Goal: Ask a question

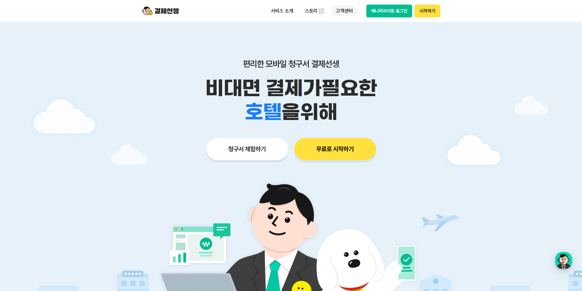
click at [346, 13] on p "고객센터" at bounding box center [344, 11] width 25 height 11
click at [557, 258] on div "button" at bounding box center [563, 260] width 17 height 17
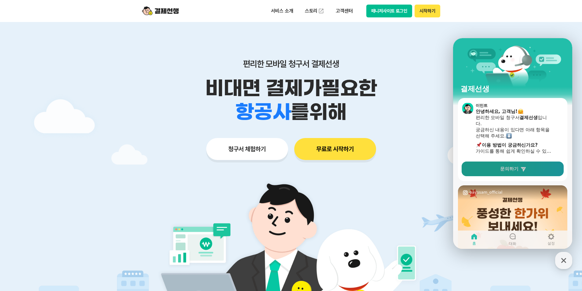
click at [521, 170] on icon at bounding box center [524, 169] width 6 height 6
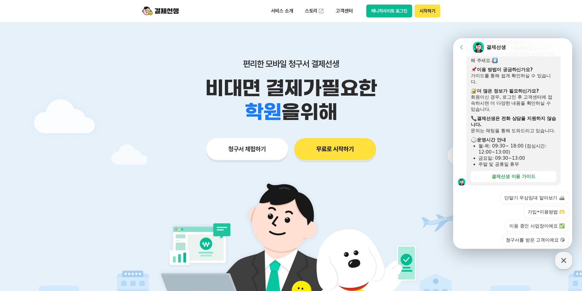
scroll to position [122, 0]
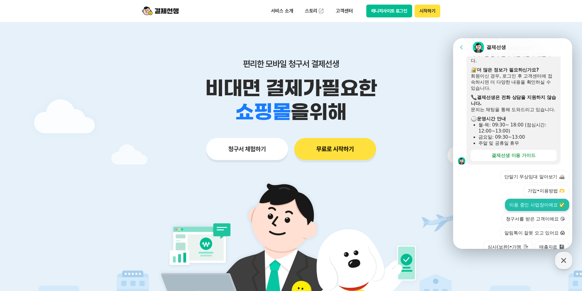
click at [546, 208] on button "이용 중인 사업장이에요 ✅" at bounding box center [537, 205] width 64 height 12
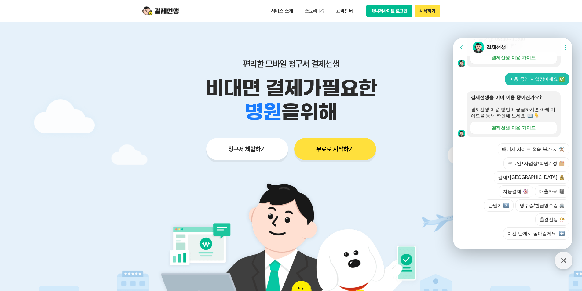
scroll to position [222, 0]
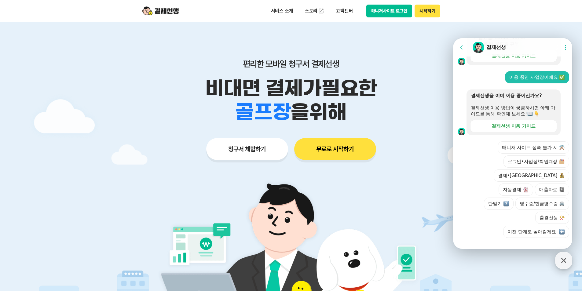
click at [563, 261] on icon "button" at bounding box center [563, 260] width 11 height 11
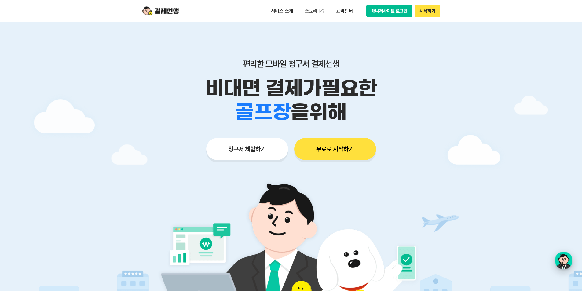
click at [562, 258] on div "button" at bounding box center [563, 260] width 17 height 17
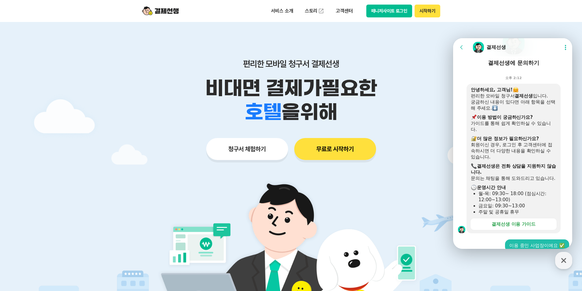
scroll to position [0, 0]
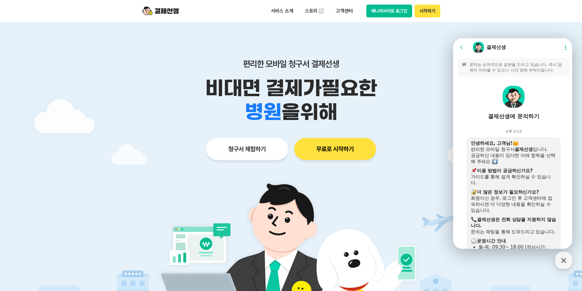
click at [564, 52] on button "Show userchat action dialog" at bounding box center [565, 47] width 11 height 11
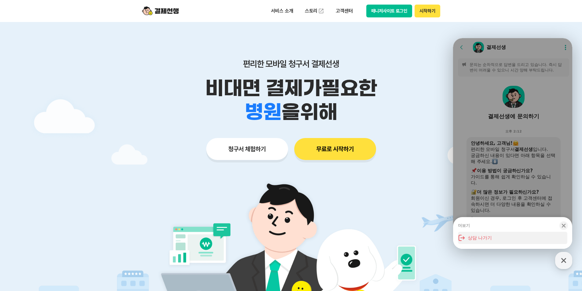
click at [489, 236] on button "상담 나가기" at bounding box center [512, 238] width 109 height 12
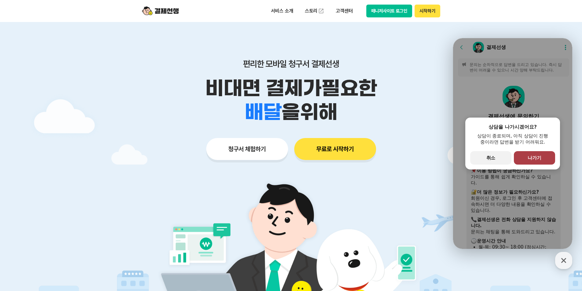
drag, startPoint x: 531, startPoint y: 156, endPoint x: 1040, endPoint y: 229, distance: 514.0
click at [531, 156] on span "나가기" at bounding box center [535, 158] width 14 height 6
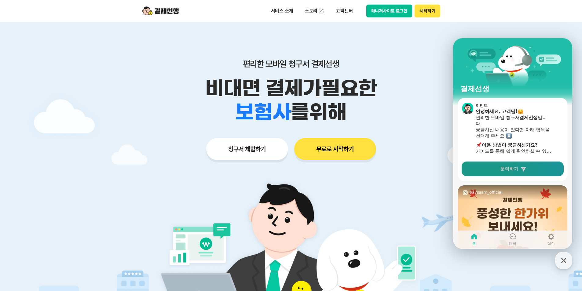
click at [502, 168] on span "문의하기" at bounding box center [509, 169] width 18 height 6
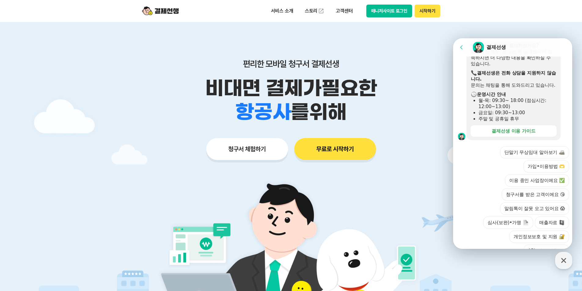
scroll to position [180, 0]
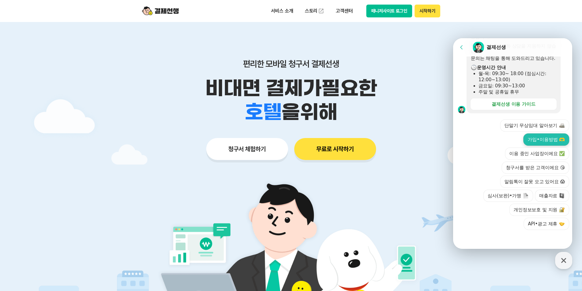
click at [539, 136] on button "가입•이용방법 🫶" at bounding box center [547, 140] width 46 height 12
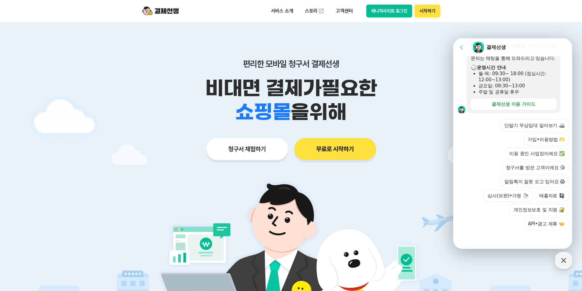
scroll to position [81, 0]
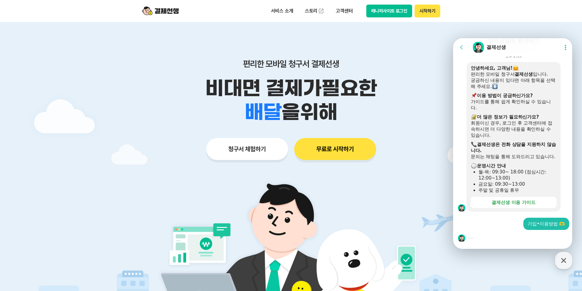
click at [498, 84] on img at bounding box center [495, 87] width 6 height 6
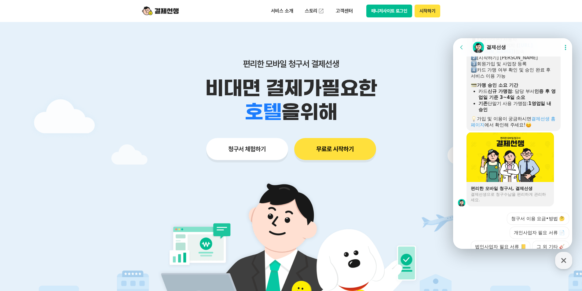
scroll to position [415, 0]
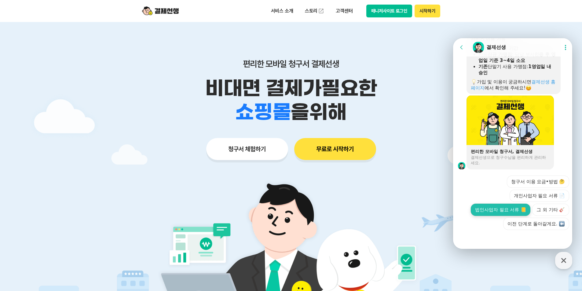
click at [514, 211] on button "법인사업자 필요 서류 📒" at bounding box center [501, 210] width 60 height 12
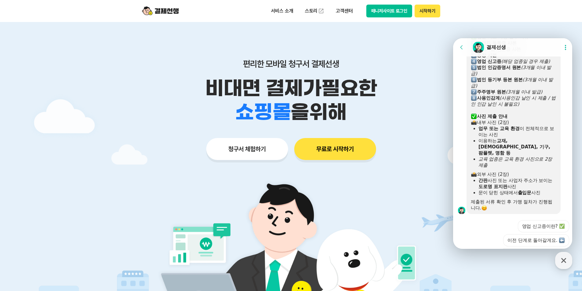
scroll to position [646, 0]
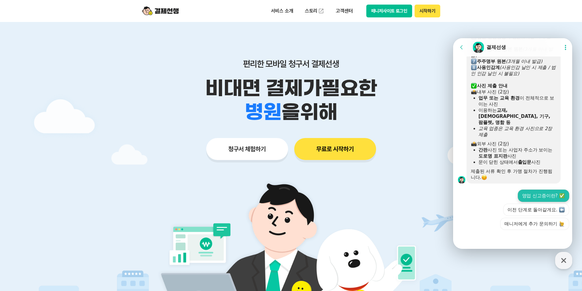
click at [547, 196] on button "영업 신고증이란? ✅" at bounding box center [543, 196] width 51 height 12
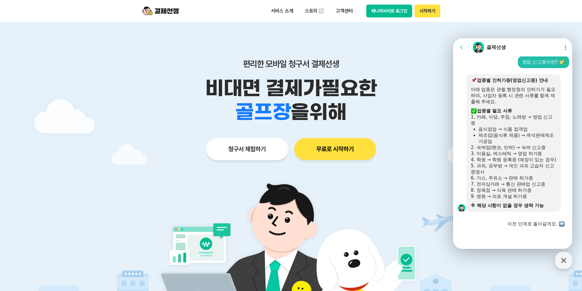
scroll to position [31, 0]
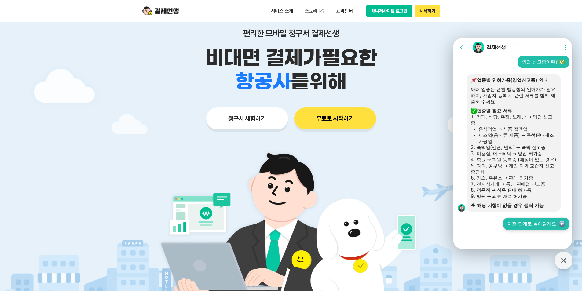
click at [558, 221] on button "이전 단계로 돌아갈게요." at bounding box center [536, 224] width 66 height 12
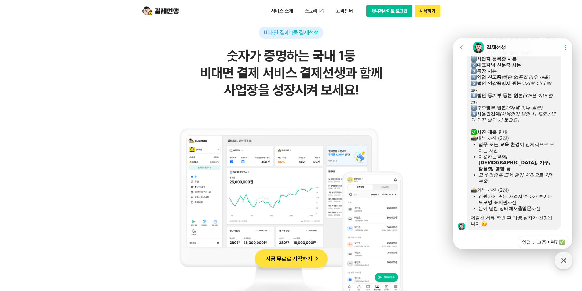
scroll to position [1071, 0]
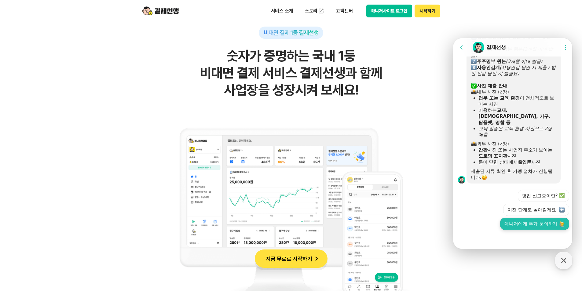
click at [536, 223] on button "매니저에게 추가 문의하기" at bounding box center [534, 224] width 69 height 12
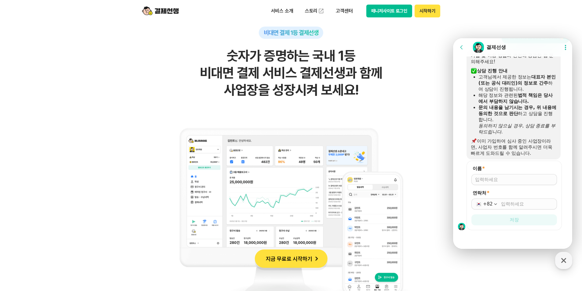
scroll to position [1230, 0]
click at [486, 179] on input "이름 *" at bounding box center [514, 179] width 78 height 6
type input "r"
type input "[PERSON_NAME]"
click at [518, 201] on input "연락처 *" at bounding box center [527, 204] width 52 height 6
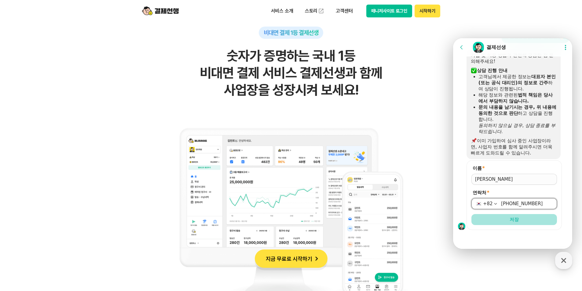
type input "[PHONE_NUMBER]"
click at [519, 219] on button "저장" at bounding box center [515, 219] width 86 height 11
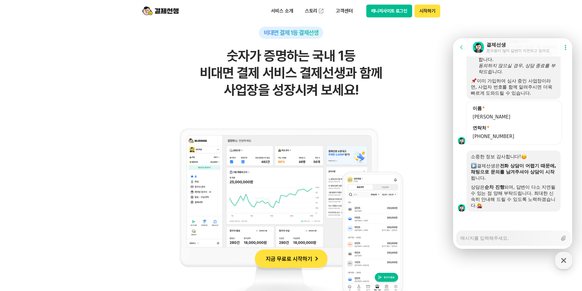
scroll to position [1290, 0]
type textarea "x"
type textarea "ㅇ"
type textarea "x"
type textarea "아"
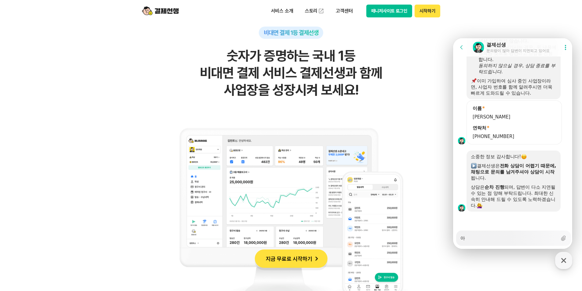
type textarea "x"
type textarea "안"
type textarea "x"
type textarea "안ㄴ"
type textarea "x"
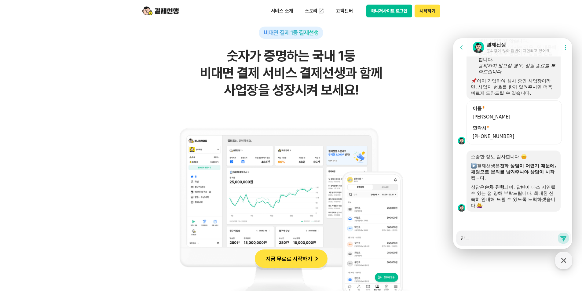
type textarea "안녀"
type textarea "x"
type textarea "안녕"
type textarea "x"
type textarea "안녕ㅎ"
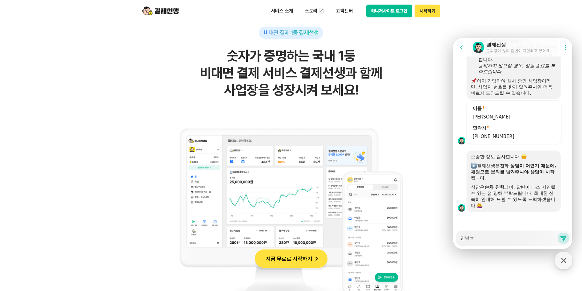
type textarea "x"
type textarea "안녕하"
type textarea "x"
type textarea "안녕핫"
type textarea "x"
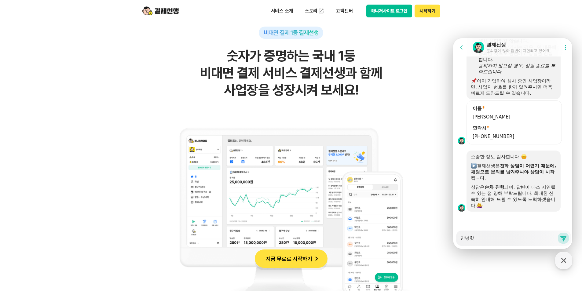
type textarea "안녕하세"
type textarea "x"
type textarea "안녕하셍"
type textarea "x"
type textarea "안녕하세요"
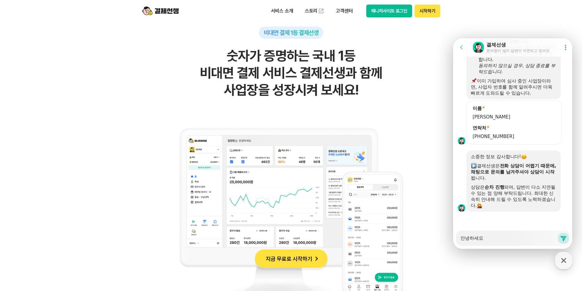
type textarea "x"
type textarea "안녕하세요!"
type textarea "x"
type textarea "안녕하세요!"
type textarea "x"
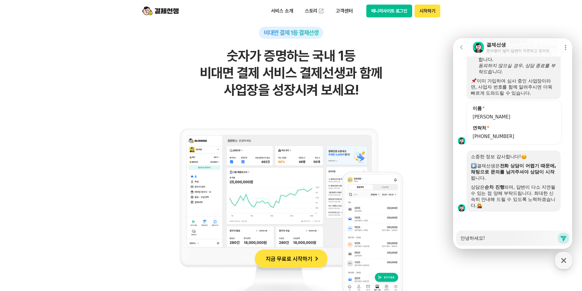
type textarea "안녕하세요! ㄱ"
type textarea "x"
type textarea "안녕하세요! 가"
type textarea "x"
type textarea "안녕하세요! 강"
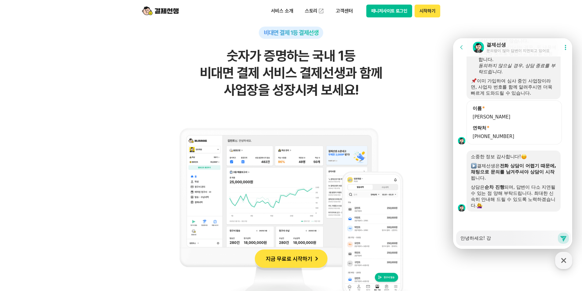
type textarea "x"
type textarea "안녕하세요! 가이"
type textarea "x"
type textarea "안녕하세요! 가입"
type textarea "x"
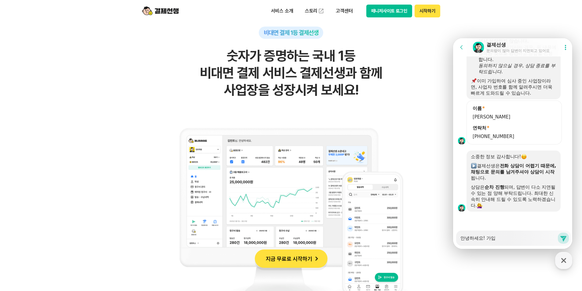
type textarea "안녕하세요! 가이"
type textarea "x"
type textarea "안녕하세요! 가ㅇ"
type textarea "x"
type textarea "안녕하세요! 가"
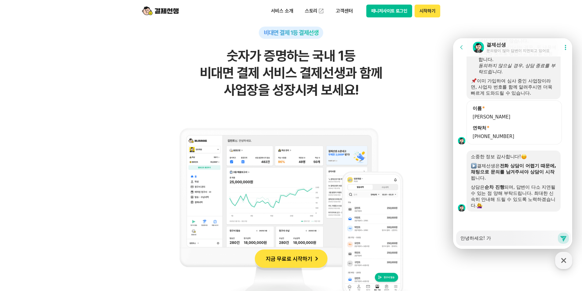
type textarea "x"
type textarea "안녕하세요!"
type textarea "x"
type textarea "안녕하세요! ㄱ"
type textarea "x"
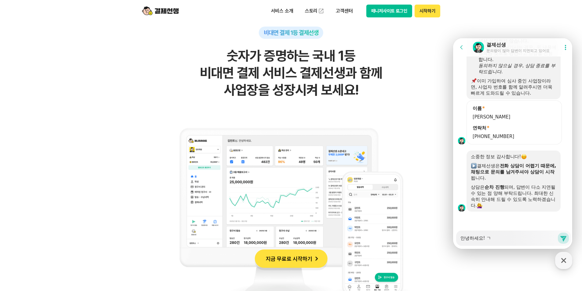
type textarea "안녕하세요! 겨"
type textarea "x"
type textarea "안녕하세요! 결"
type textarea "x"
type textarea "안녕하세요! 결ㅈ"
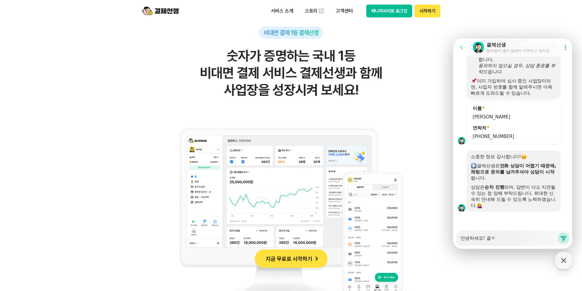
type textarea "x"
type textarea "안녕하세요! 결제"
type textarea "x"
type textarea "안녕하세요! 결젯"
type textarea "x"
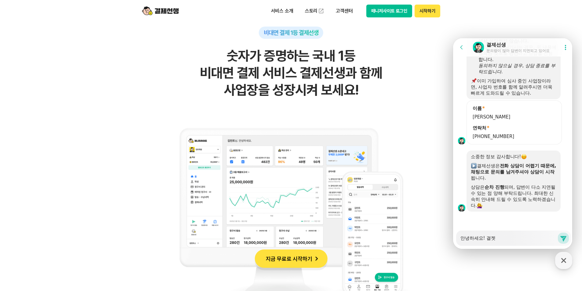
type textarea "안녕하세요! 결제서"
type textarea "x"
type textarea "안녕하세요! 결제선"
type textarea "x"
type textarea "안녕하세요! 결제선ㅅ"
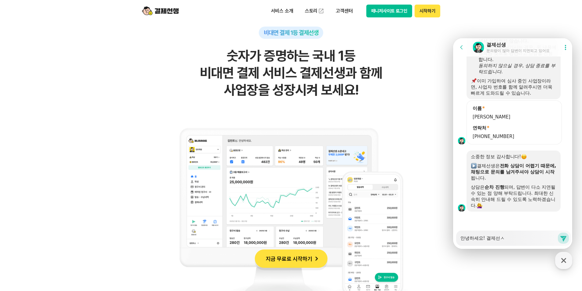
type textarea "x"
type textarea "안녕하세요! 결제선새"
type textarea "x"
type textarea "안녕하세요! 결제선생"
type textarea "x"
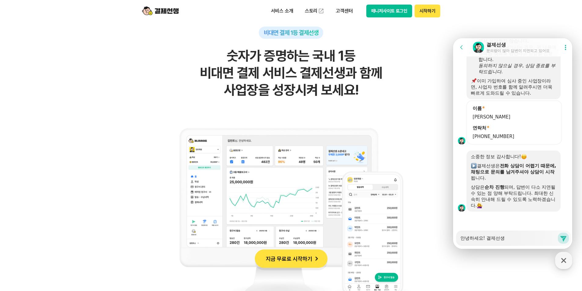
type textarea "안녕하세요! 결제선생"
type textarea "x"
type textarea "안녕하세요! 결제선생 ㄱ"
type textarea "x"
type textarea "안녕하세요! 결제선생 가"
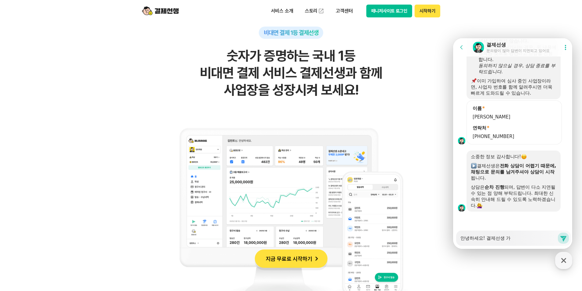
type textarea "x"
type textarea "안녕하세요! 결제선생 강"
type textarea "x"
type textarea "안녕하세요! 결제선생 가입"
type textarea "x"
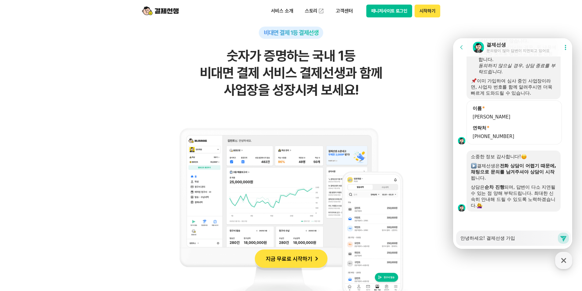
type textarea "안녕하세요! 결제선생 가입ㅎ"
type textarea "x"
type textarea "안녕하세요! 결제선생 가입하"
type textarea "x"
type textarea "안녕하세요! 결제선생 가입할"
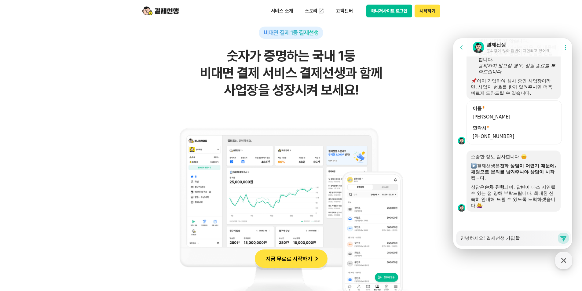
type textarea "x"
type textarea "안녕하세요! 결제선생 가입하려"
type textarea "x"
type textarea "안녕하세요! 결제선생 가입하련"
type textarea "x"
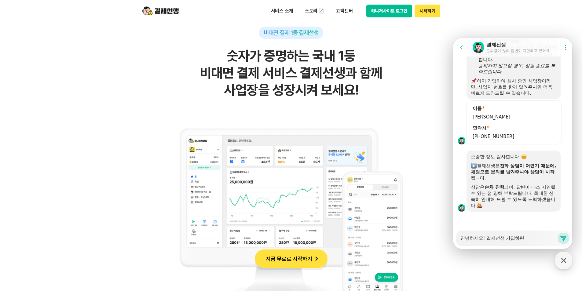
type textarea "안녕하세요! 결제선생 가입하려느"
type textarea "x"
type textarea "안녕하세요! 결제선생 가입하려는"
type textarea "x"
type textarea "안녕하세요! 결제선생 가입하려는ㄷ"
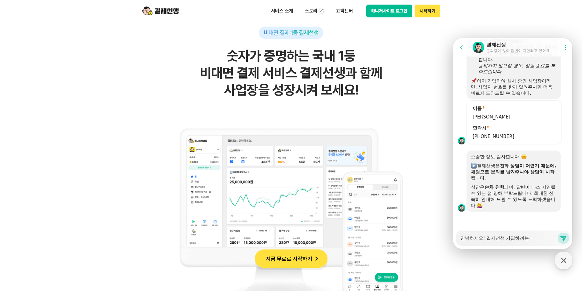
type textarea "x"
type textarea "안녕하세요! 결제선생 가입하려는데"
type textarea "x"
type textarea "안녕하세요! 결제선생 가입하려는데"
type textarea "x"
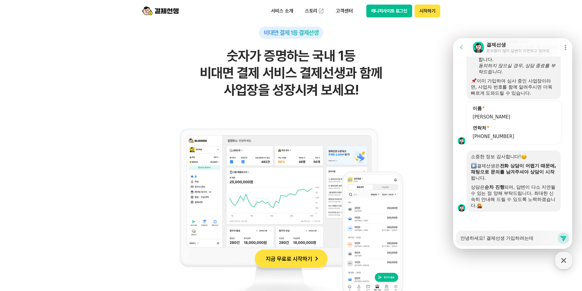
type textarea "안녕하세요! 결제선생 가입하려는데"
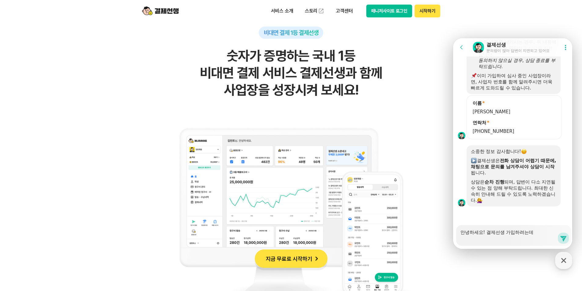
scroll to position [1295, 0]
type textarea "x"
type textarea "안녕하세요! 결제선생 가입하려는데 ㅈ"
type textarea "x"
type textarea "안녕하세요! 결제선생 가입하려는데 주"
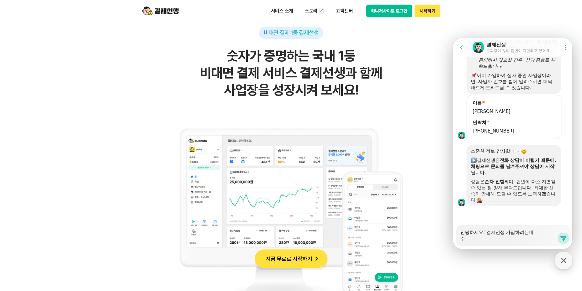
type textarea "x"
type textarea "안녕하세요! 결제선생 가입하려는데 준"
type textarea "x"
type textarea "안녕하세요! 결제선생 가입하려는데 준ㅂ"
type textarea "x"
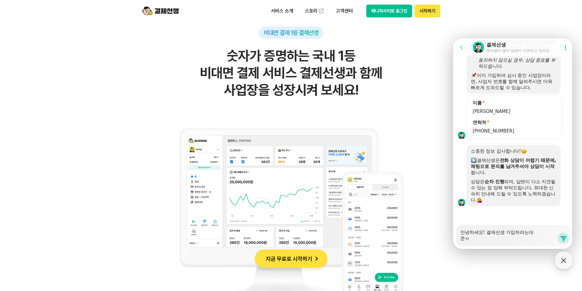
type textarea "안녕하세요! 결제선생 가입하려는데 준비"
type textarea "x"
type textarea "안녕하세요! 결제선생 가입하려는데 준빗"
type textarea "x"
type textarea "안녕하세요! 결제선생 가입하려는데 준비서"
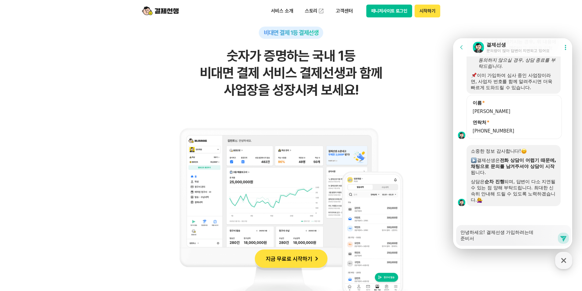
type textarea "x"
type textarea "안녕하세요! 결제선생 가입하려는데 준비설"
type textarea "x"
type textarea "안녕하세요! 결제선생 가입하려는데 준비서류"
type textarea "x"
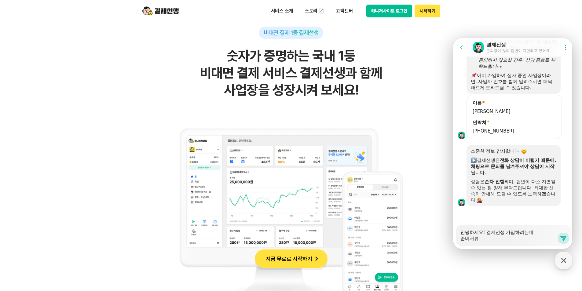
type textarea "안녕하세요! 결제선생 가입하려는데 준비서ㄹ"
type textarea "x"
type textarea "안녕하세요! 결제선생 가입하려는데 준비서"
type textarea "x"
type textarea "안녕하세요! 결제선생 가입하려는데 준비"
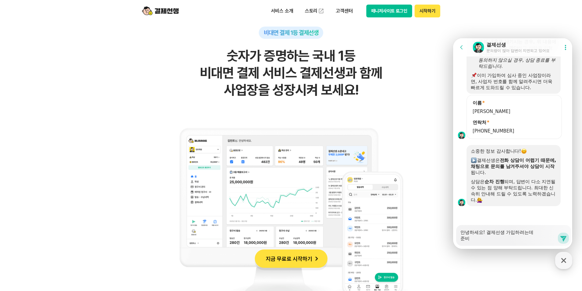
type textarea "x"
type textarea "안녕하세요! 결제선생 가입하려는데 준비ㅎ"
type textarea "x"
type textarea "안녕하세요! 결제선생 가입하려는데 준비한"
type textarea "x"
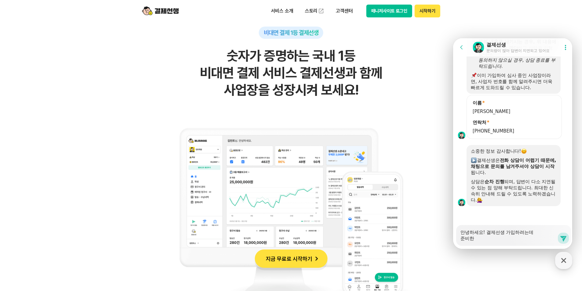
type textarea "안녕하세요! 결제선생 가입하려는데 준비한"
type textarea "x"
type textarea "안녕하세요! 결제선생 가입하려는데 준비한 서"
type textarea "x"
type textarea "안녕하세요! 결제선생 가입하려는데 준비한 설"
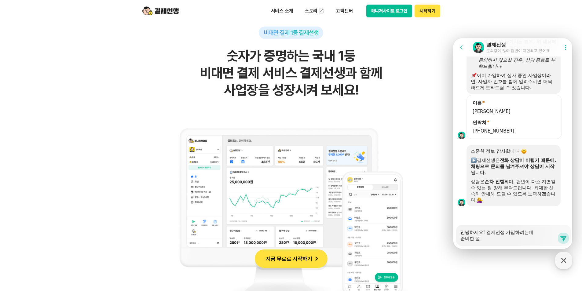
type textarea "x"
type textarea "안녕하세요! 결제선생 가입하려는데 준비한 서류"
type textarea "x"
type textarea "안녕하세요! 결제선생 가입하려는데 준비한 [PERSON_NAME]"
type textarea "x"
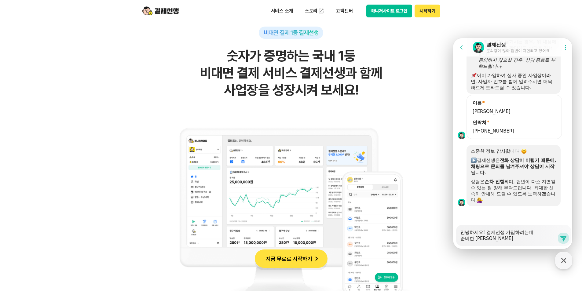
type textarea "안녕하세요! 결제선생 가입하려는데 준비한 서류느"
type textarea "x"
type textarea "안녕하세요! 결제선생 가입하려는데 준비한 서류는"
type textarea "x"
type textarea "안녕하세요! 결제선생 가입하려는데 준비한 서류는 ㅇ"
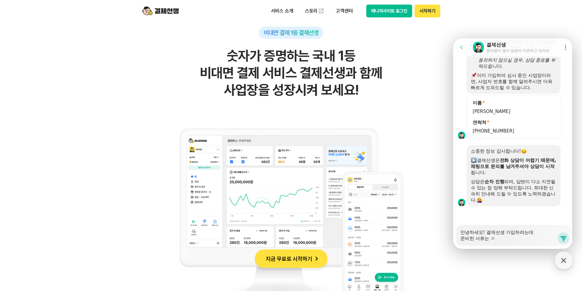
type textarea "x"
type textarea "안녕하세요! 결제선생 가입하려는데 준비한 서류는 어"
type textarea "x"
type textarea "안녕하세요! 결제선생 가입하려는데 준비한 서류는 얻"
type textarea "x"
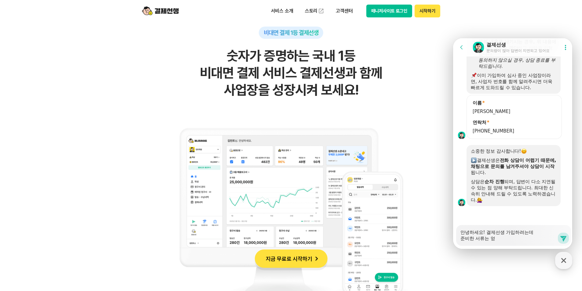
type textarea "안녕하세요! 결제선생 가입하려는데 준비한 서류는 어디"
type textarea "x"
type textarea "안녕하세요! 결제선생 가입하려는데 준비한 서류는 어딜"
type textarea "x"
type textarea "안녕하세요! 결제선생 가입하려는데 준비한 서류는 어디로"
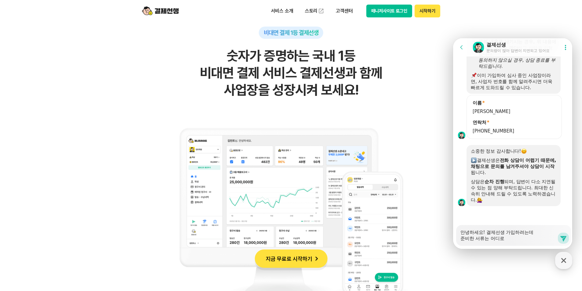
type textarea "x"
type textarea "안녕하세요! 결제선생 가입하려는데 준비한 서류는 어디로 ㅂ"
type textarea "x"
type textarea "안녕하세요! 결제선생 가입하려는데 준비한 서류는 어디로 보"
type textarea "x"
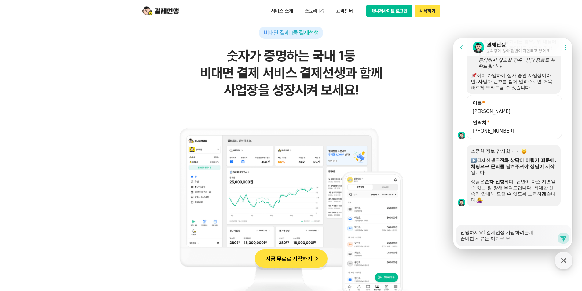
type textarea "안녕하세요! 결제선생 가입하려는데 준비한 서류는 어디로 본"
type textarea "x"
type textarea "안녕하세요! 결제선생 가입하려는데 준비한 서류는 어디로 보내"
type textarea "x"
type textarea "안녕하세요! 결제선생 가입하려는데 준비한 서류는 어디로 보냄"
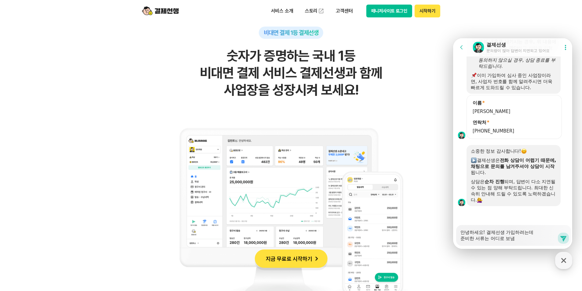
type textarea "x"
type textarea "안녕하세요! 결제선생 가입하려는데 준비한 서류는 어디로 보내면"
type textarea "x"
type textarea "안녕하세요! 결제선생 가입하려는데 준비한 서류는 어디로 보내면"
type textarea "x"
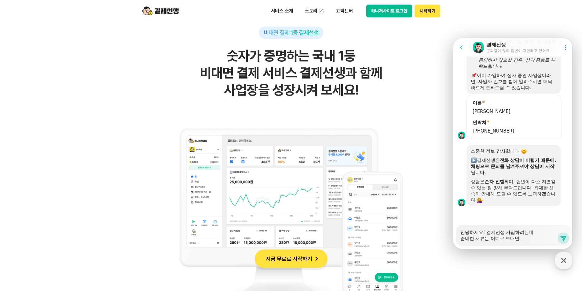
type textarea "안녕하세요! 결제선생 가입하려는데 준비한 서류는 어디로 보내면 ㄷ"
type textarea "x"
type textarea "안녕하세요! 결제선생 가입하려는데 준비한 서류는 어디로 보내면 도"
type textarea "x"
type textarea "안녕하세요! 결제선생 가입하려는데 준비한 서류는 어디로 보내면 되"
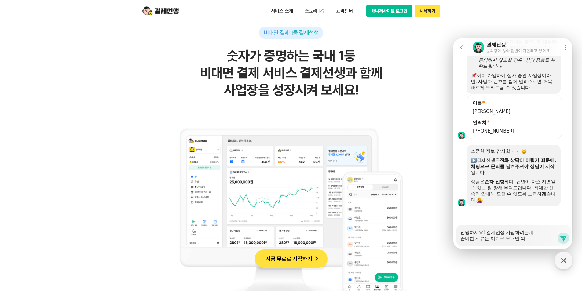
type textarea "x"
type textarea "안녕하세요! 결제선생 가입하려는데 준비한 서류는 어디로 보내면 된"
type textarea "x"
type textarea "안녕하세요! 결제선생 가입하려는데 준비한 서류는 어디로 보내면 되느"
type textarea "x"
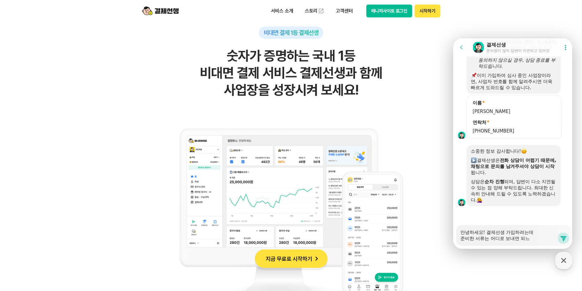
type textarea "안녕하세요! 결제선생 가입하려는데 준비한 서류는 어디로 보내면 되는"
type textarea "x"
type textarea "안녕하세요! 결제선생 가입하려는데 준비한 서류는 어디로 보내면 되는ㄱ"
type textarea "x"
type textarea "안녕하세요! 결제선생 가입하려는데 준비한 서류는 어디로 보내면 되는거"
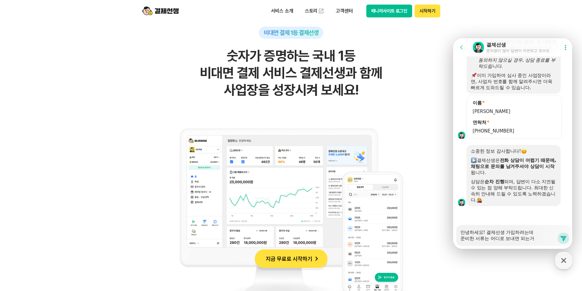
type textarea "x"
type textarea "안녕하세요! 결제선생 가입하려는데 준비한 서류는 어디로 보내면 되는건"
type textarea "x"
type textarea "안녕하세요! 결제선생 가입하려는데 준비한 서류는 어디로 보내면 되는건ㄱ"
type textarea "x"
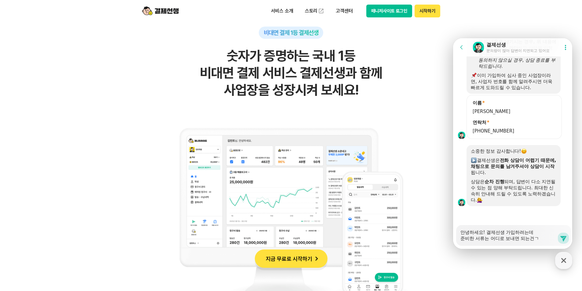
type textarea "안녕하세요! 결제선생 가입하려는데 준비한 서류는 어디로 보내면 되는건가"
type textarea "x"
type textarea "안녕하세요! 결제선생 가입하려는데 준비한 서류는 어디로 보내면 되는건강"
type textarea "x"
type textarea "안녕하세요! 결제선생 가입하려는데 준비한 서류는 어디로 보내면 되는건가요"
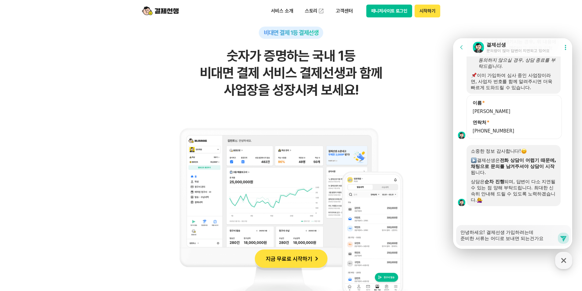
type textarea "x"
type textarea "안녕하세요! 결제선생 가입하려는데 준비한 서류는 어디로 보내면 되는건가요?"
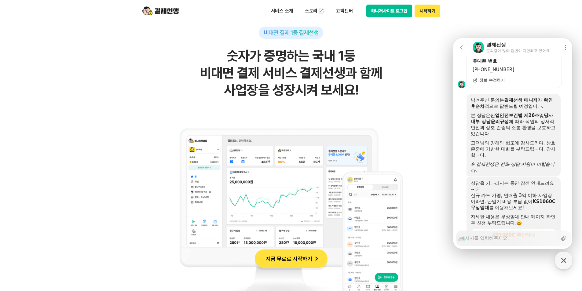
scroll to position [1590, 0]
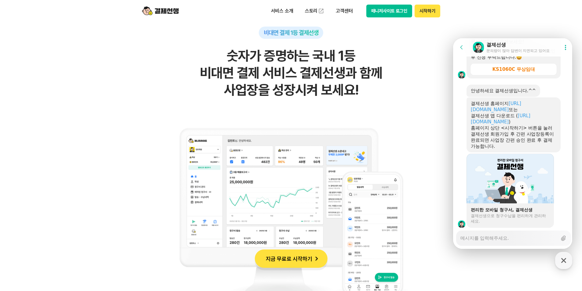
scroll to position [1709, 0]
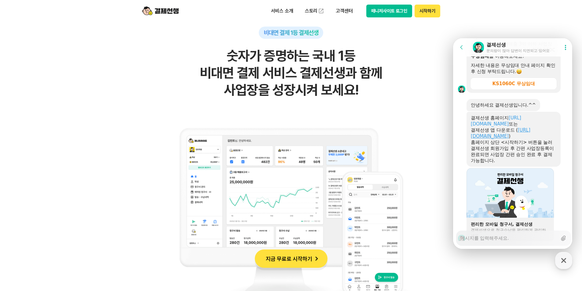
click at [528, 134] on link "[URL][DOMAIN_NAME]" at bounding box center [501, 133] width 60 height 12
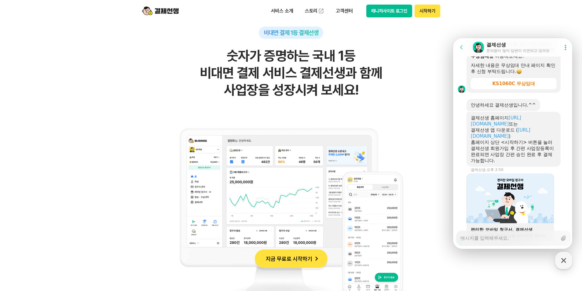
click at [480, 241] on textarea "Messenger Input Textarea" at bounding box center [509, 236] width 97 height 10
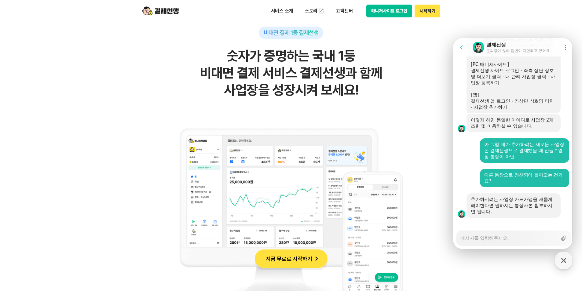
scroll to position [2092, 0]
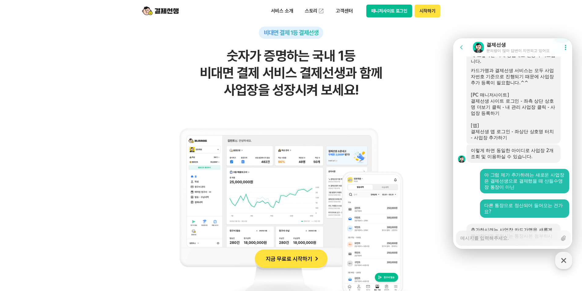
click at [496, 237] on textarea "Messenger Input Textarea" at bounding box center [509, 236] width 97 height 10
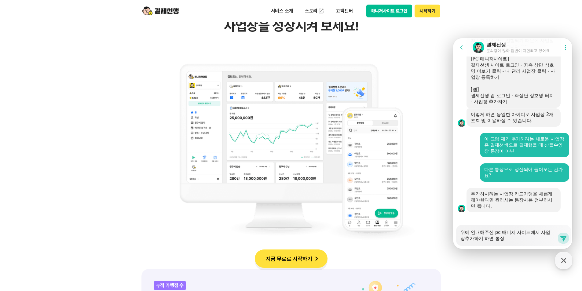
scroll to position [520, 0]
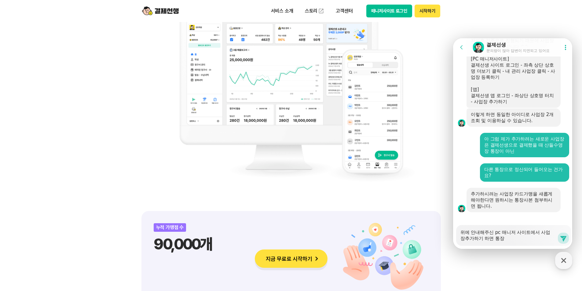
click at [525, 240] on textarea "위에 안내해주신 pc 매니저 사이트에서 사업장추가하기 하면 통장" at bounding box center [509, 233] width 97 height 17
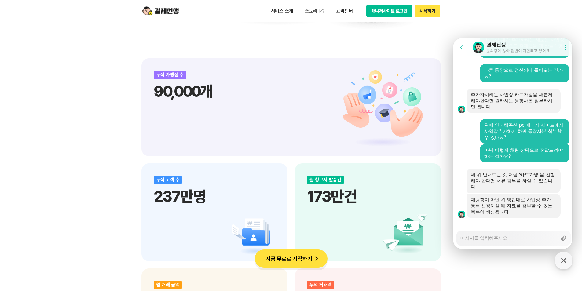
scroll to position [2228, 0]
click at [536, 236] on textarea "Messenger Input Textarea" at bounding box center [509, 236] width 97 height 10
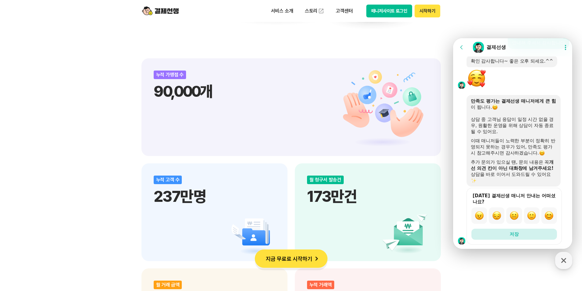
scroll to position [2429, 0]
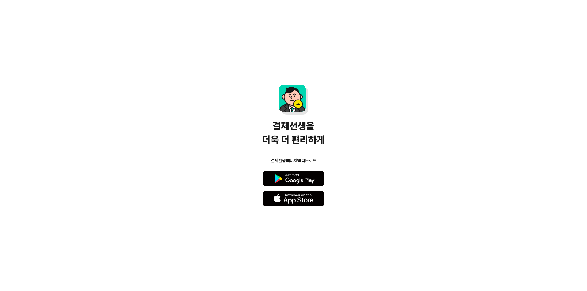
click at [301, 179] on button "Google Play" at bounding box center [293, 178] width 61 height 15
